Goal: Transaction & Acquisition: Purchase product/service

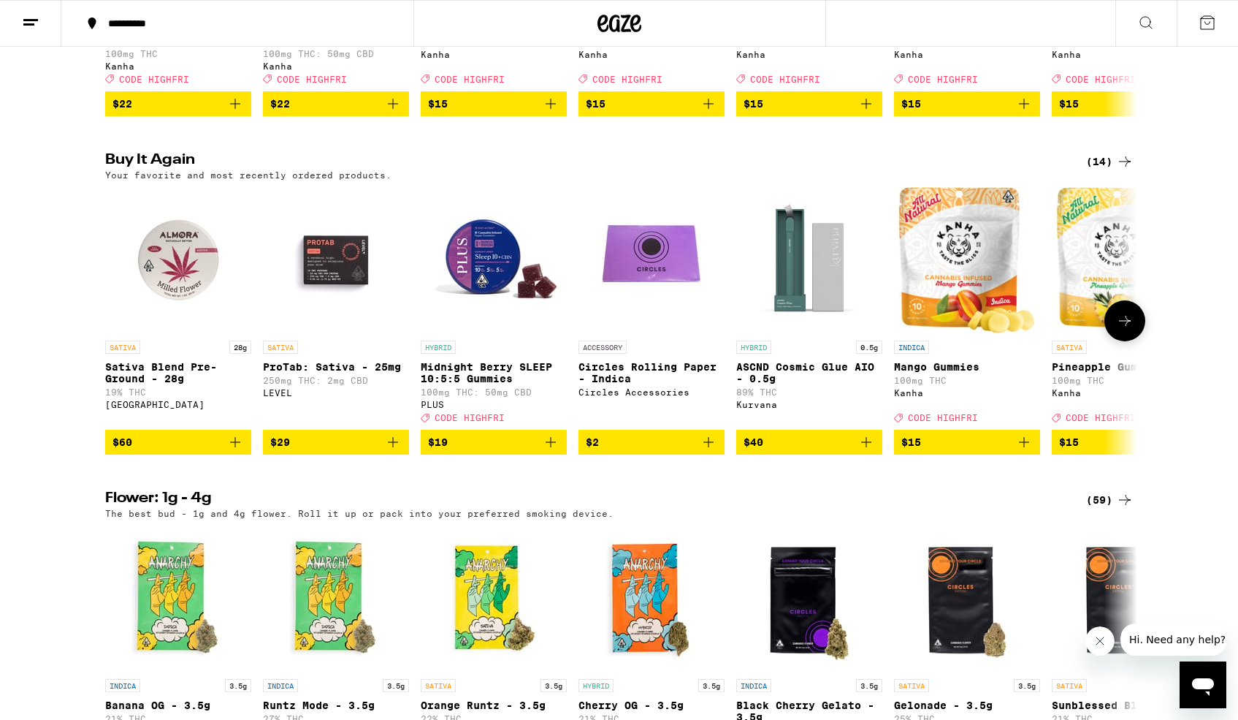
scroll to position [1098, 0]
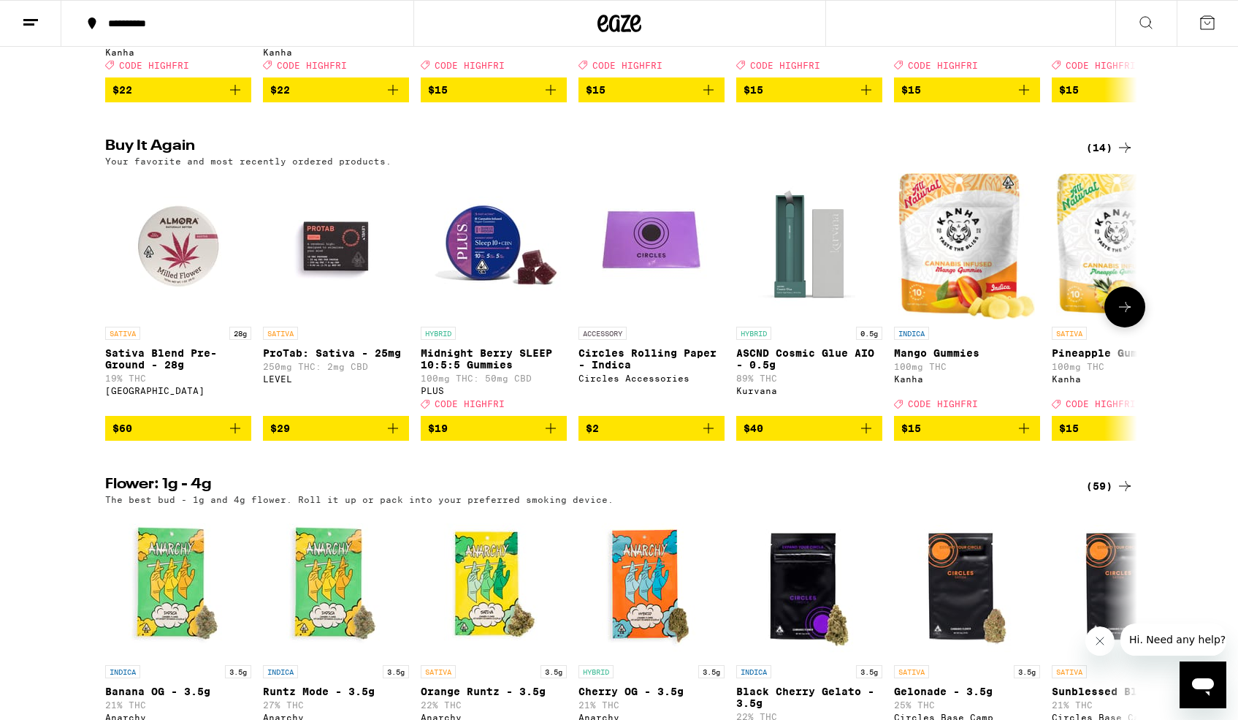
click at [232, 437] on icon "Add to bag" at bounding box center [235, 428] width 18 height 18
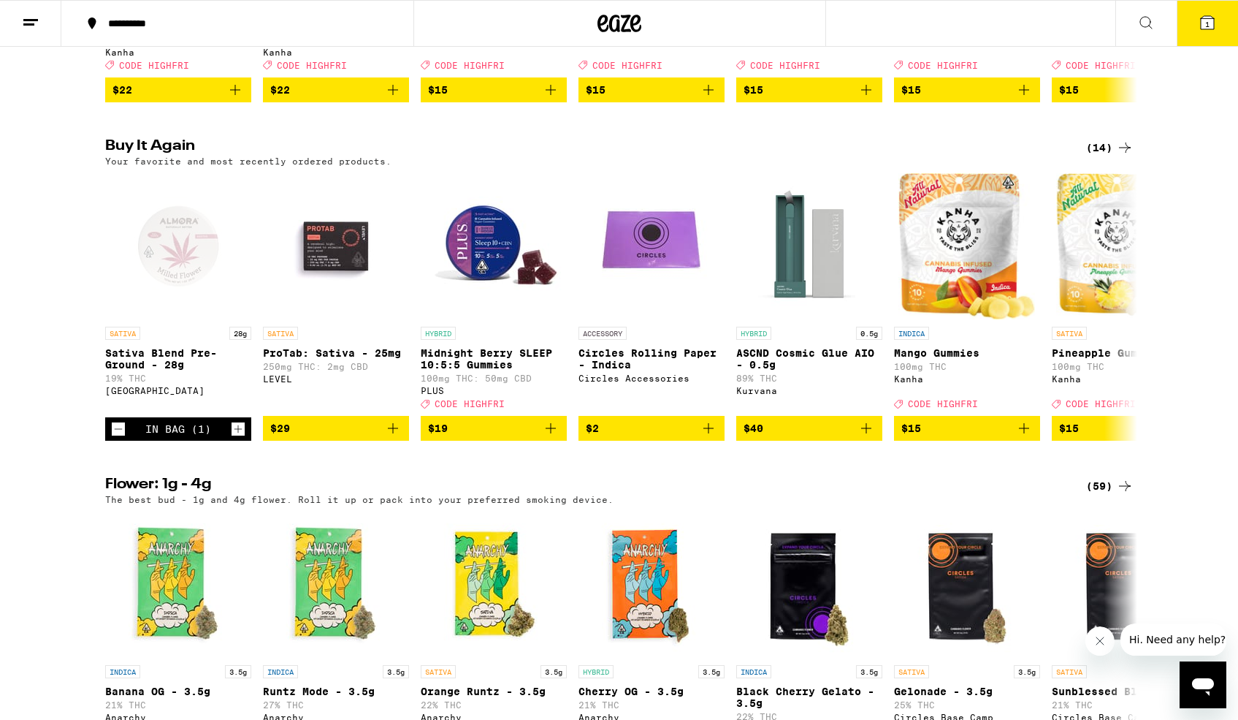
click at [1201, 26] on icon at bounding box center [1207, 22] width 13 height 13
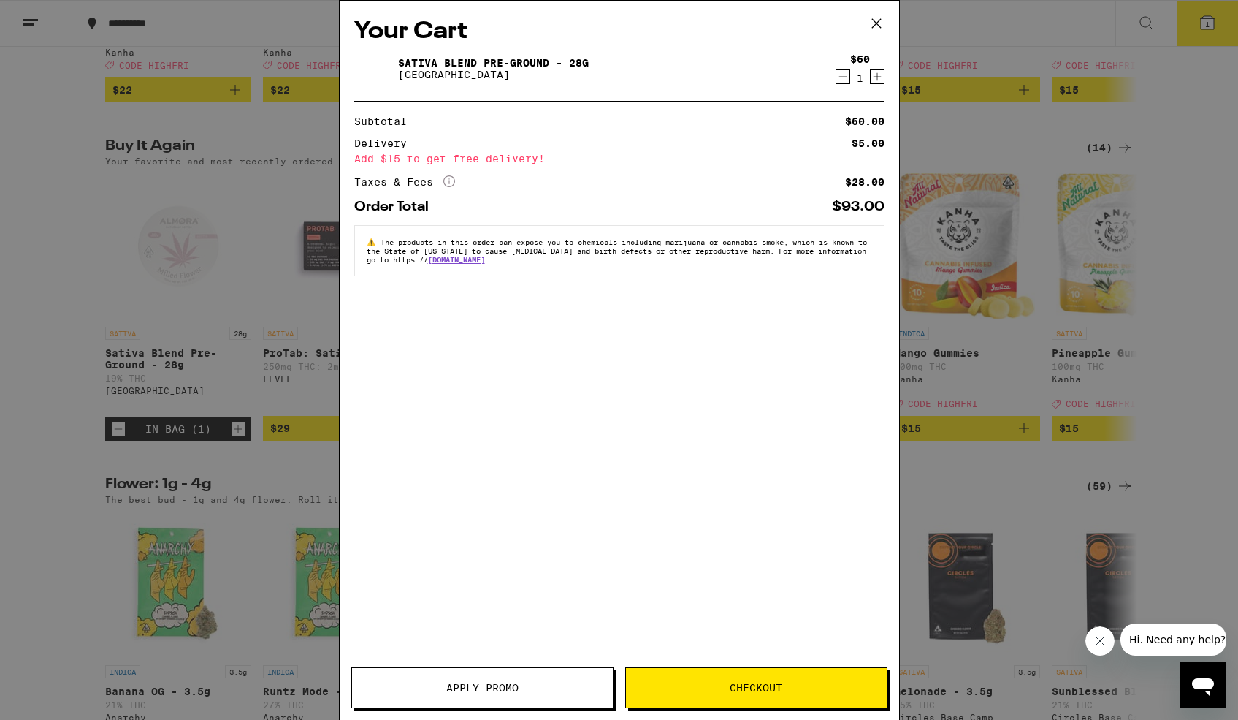
click at [754, 690] on span "Checkout" at bounding box center [756, 687] width 53 height 10
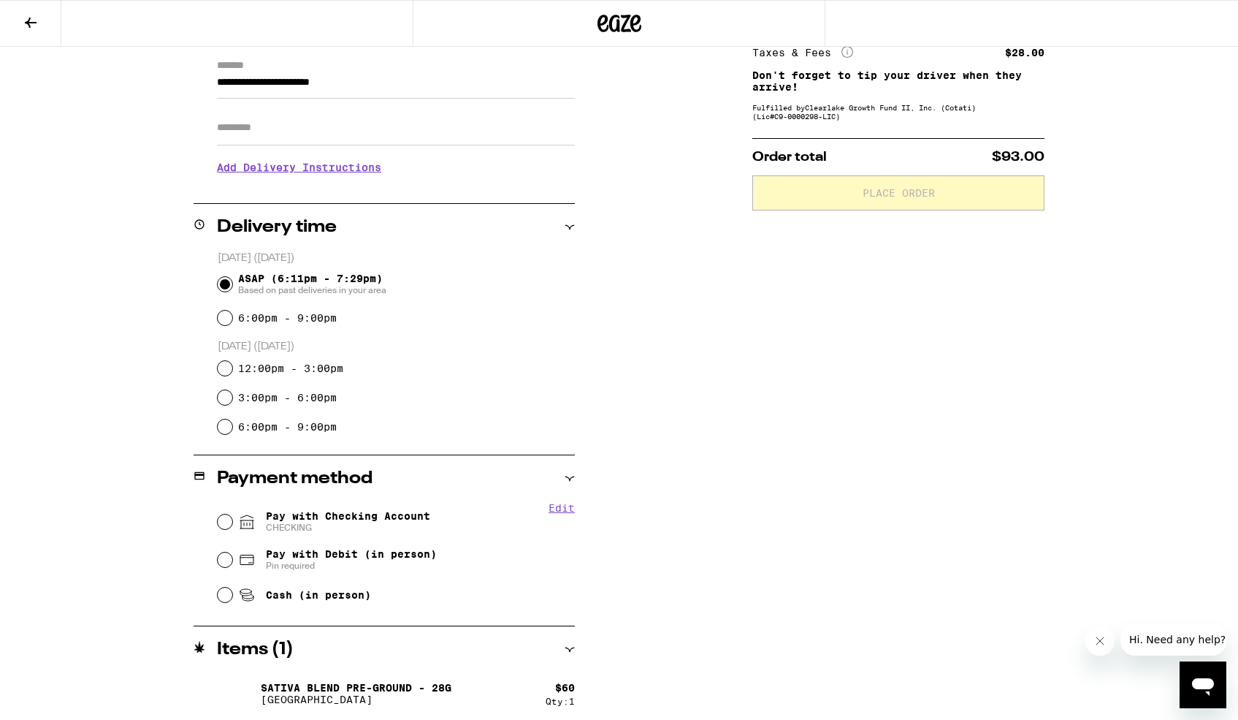
scroll to position [211, 0]
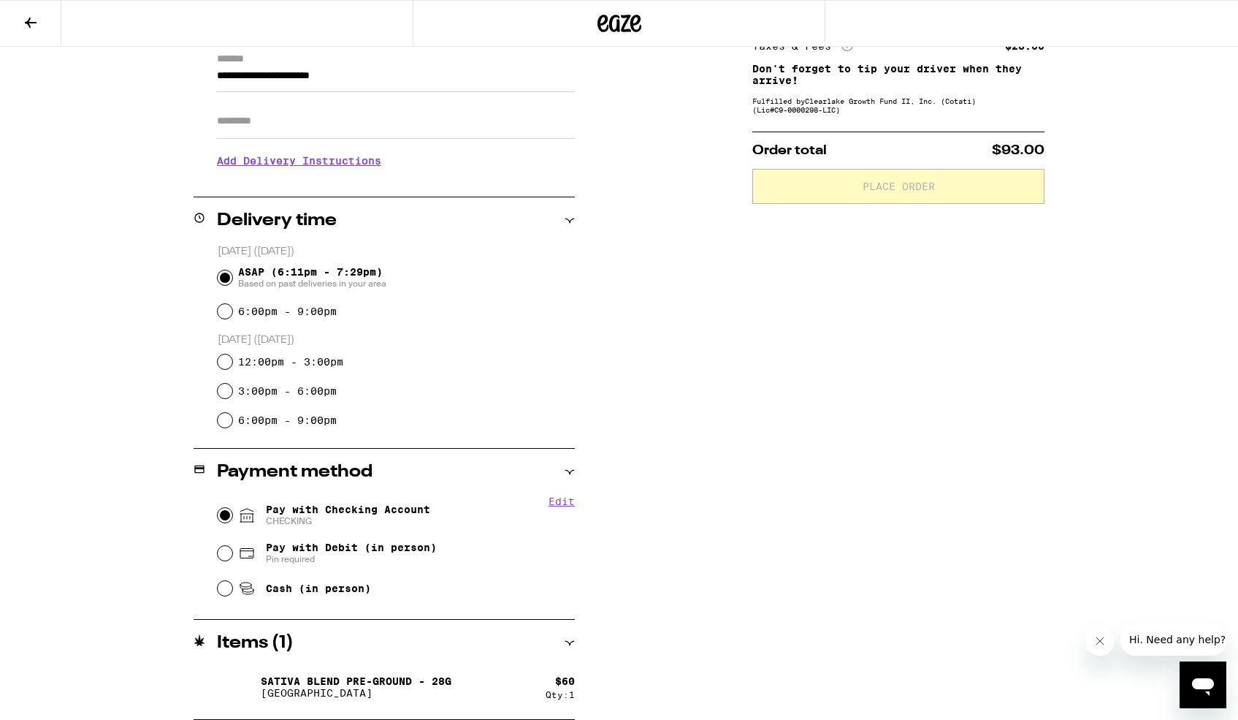
click at [227, 514] on input "Pay with Checking Account CHECKING" at bounding box center [225, 515] width 15 height 15
radio input "true"
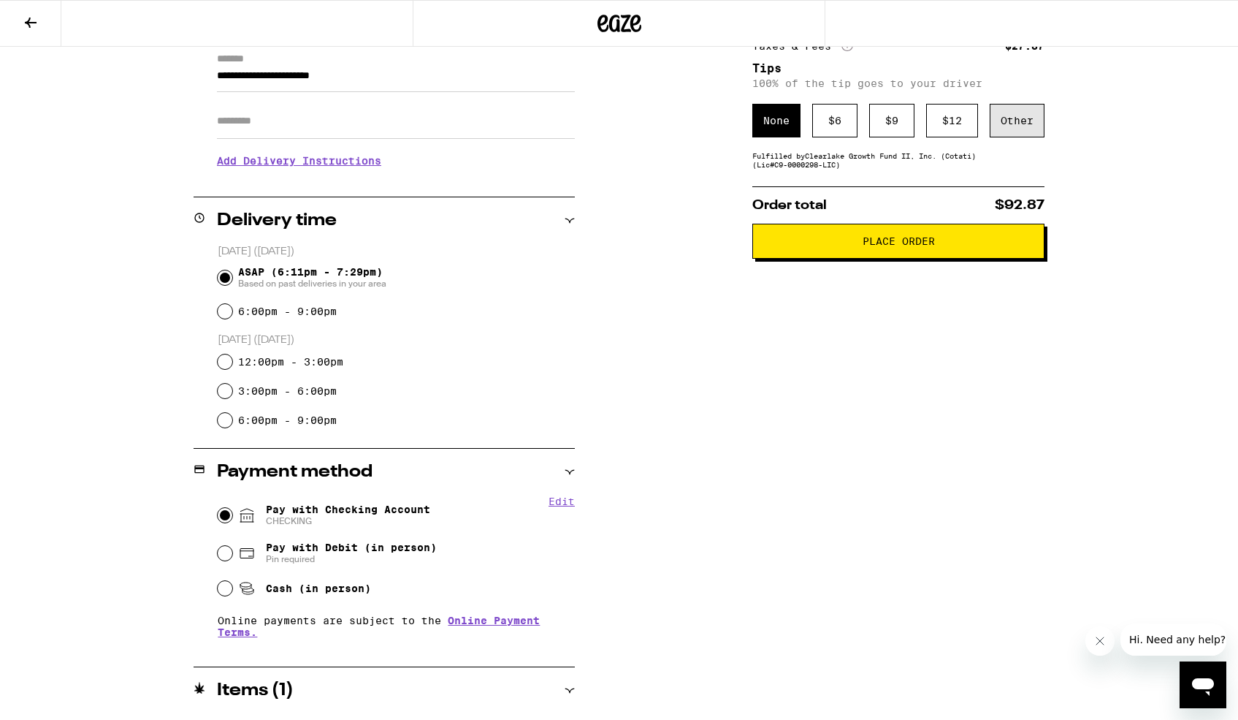
click at [1007, 123] on div "Other" at bounding box center [1017, 121] width 55 height 34
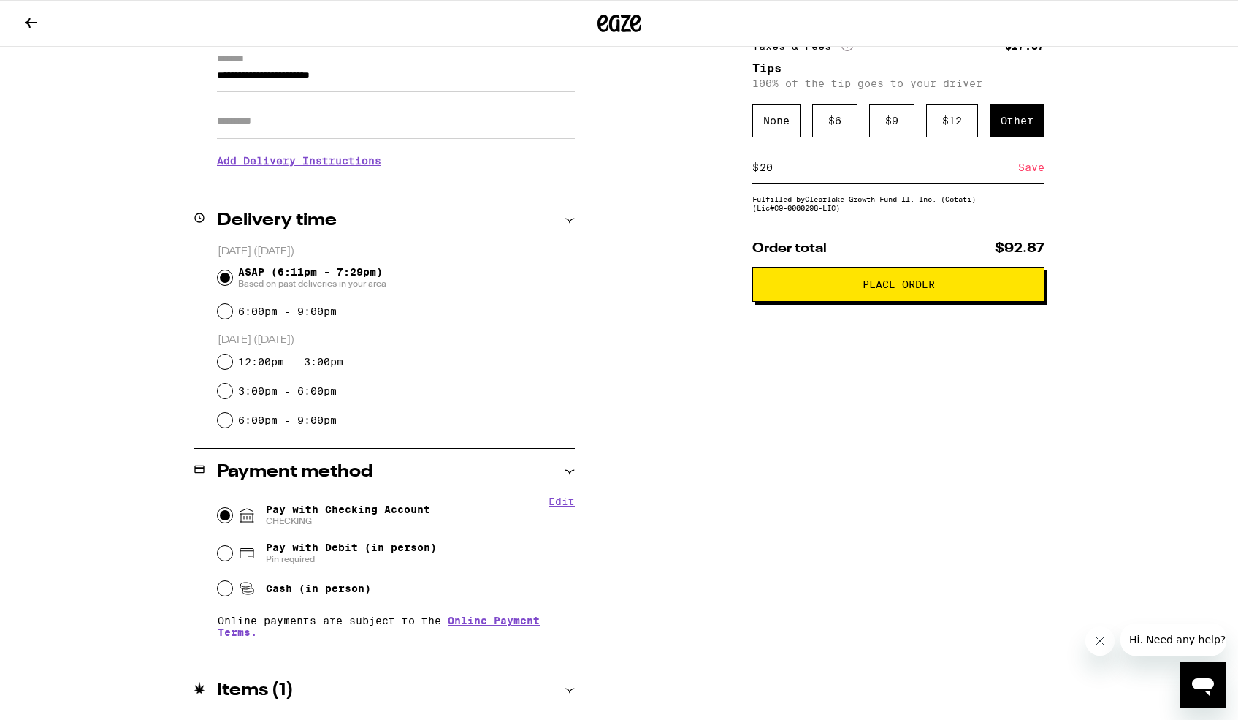
type input "20"
click at [1024, 171] on div "Save" at bounding box center [1031, 167] width 26 height 32
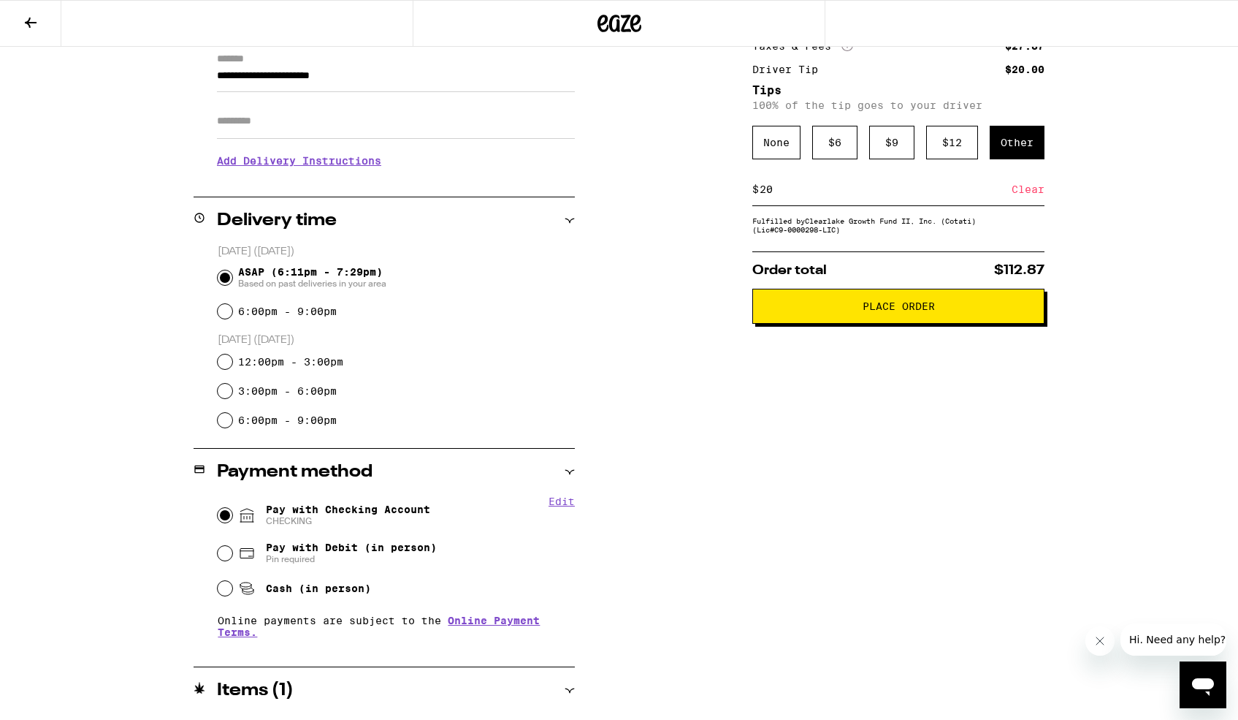
click at [884, 311] on span "Place Order" at bounding box center [899, 306] width 72 height 10
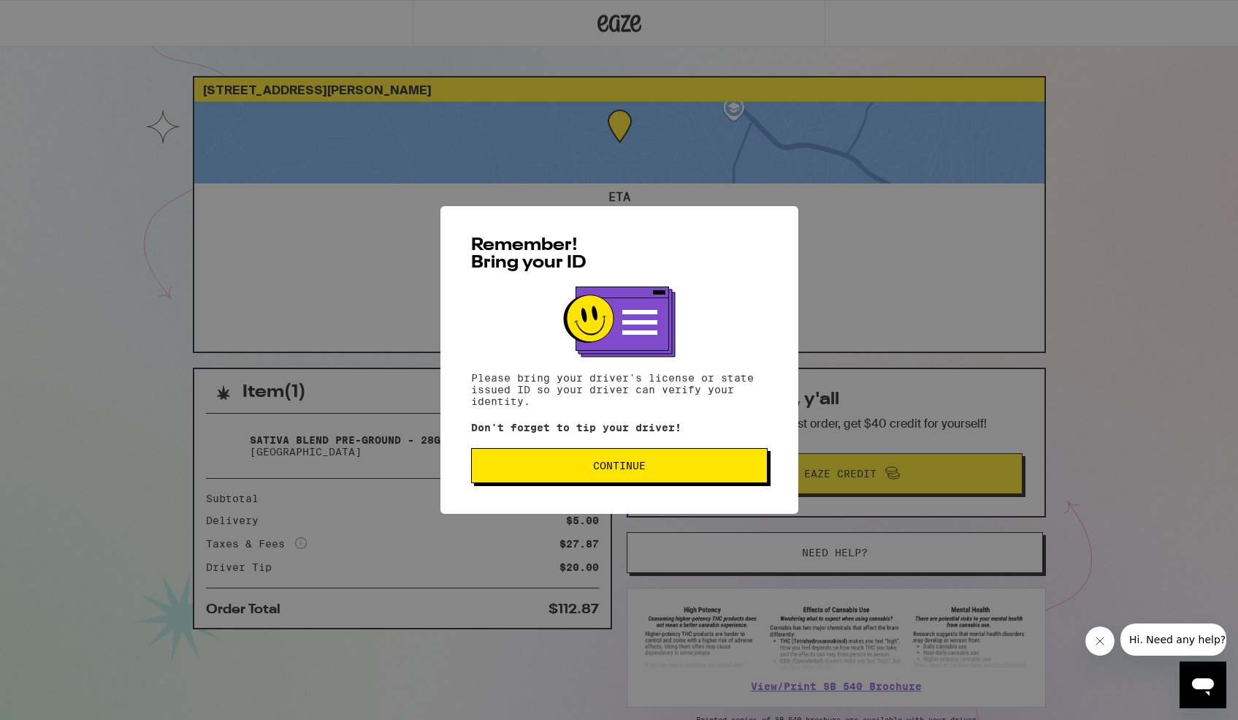
click at [113, 159] on div "Remember! Bring your ID Please bring your driver's license or state issued ID s…" at bounding box center [619, 360] width 1238 height 720
